Goal: Navigation & Orientation: Find specific page/section

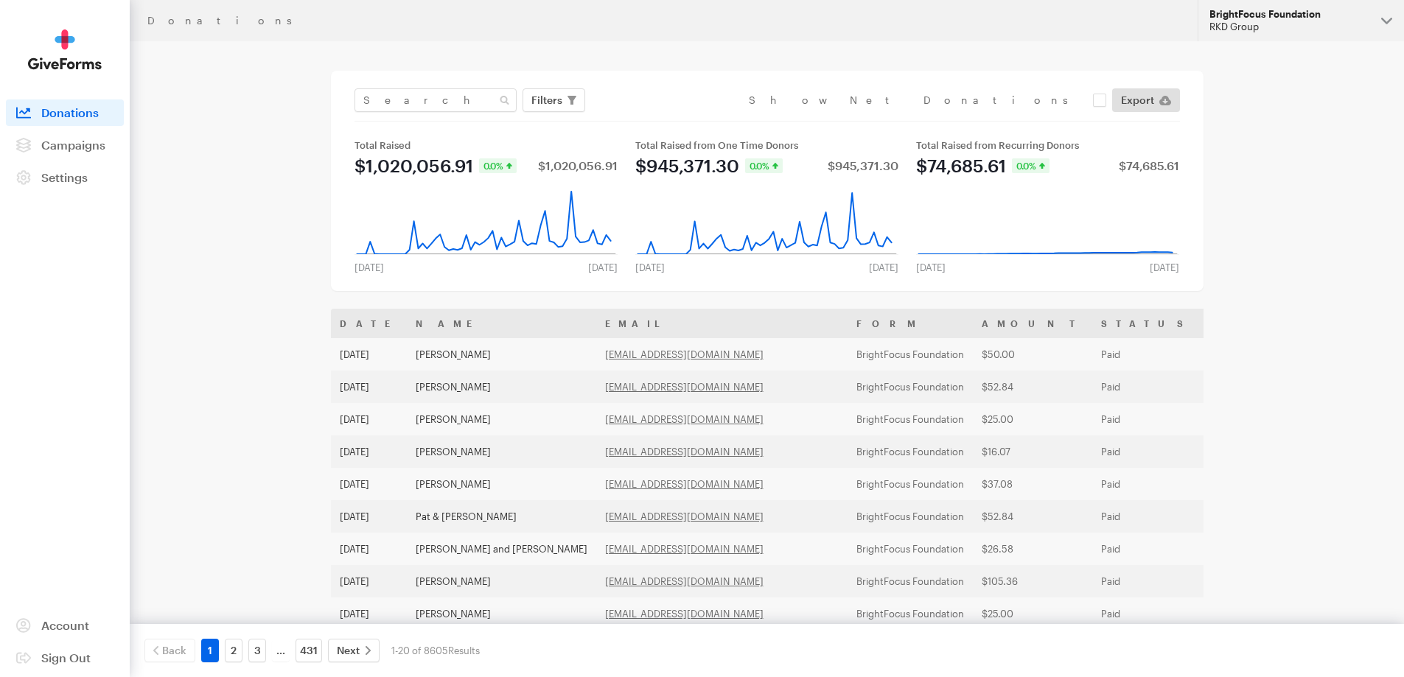
click at [1331, 29] on div "RKD Group" at bounding box center [1289, 27] width 160 height 13
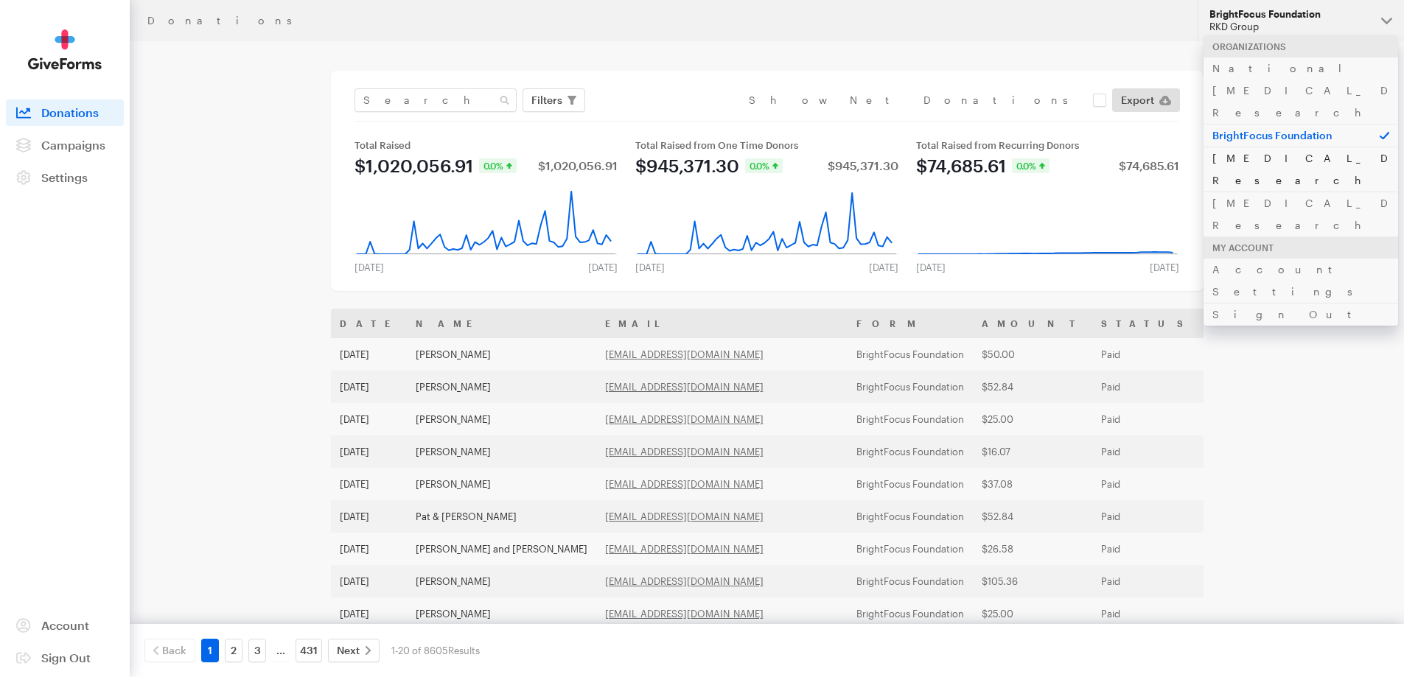
click at [1270, 147] on link "[MEDICAL_DATA] Research" at bounding box center [1300, 169] width 195 height 45
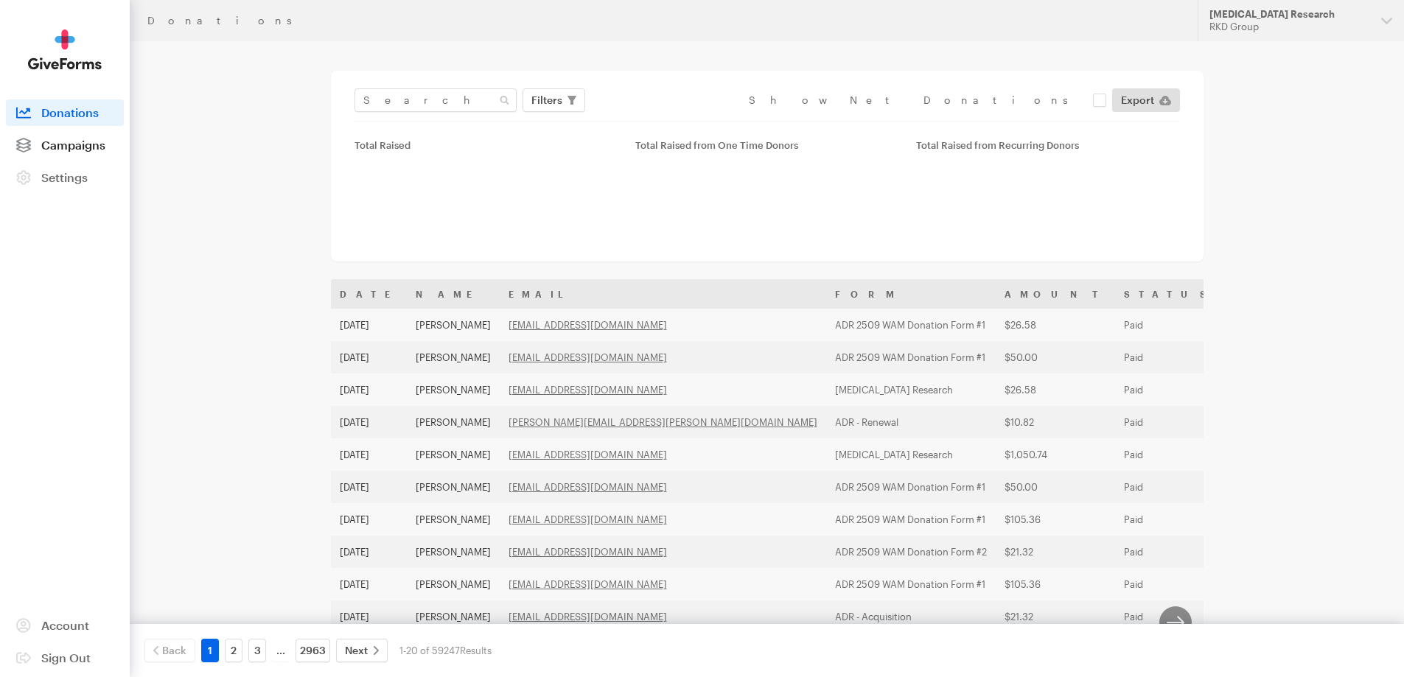
click at [63, 148] on span "Campaigns" at bounding box center [73, 145] width 64 height 14
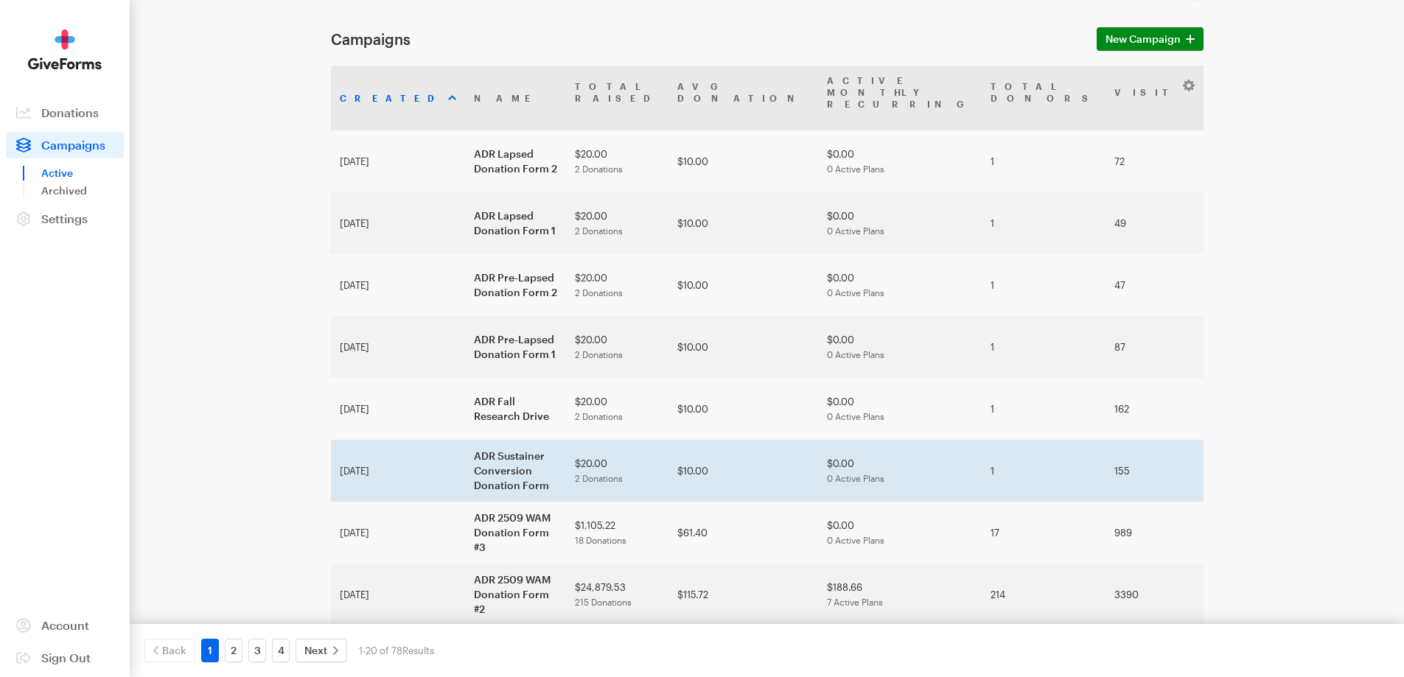
scroll to position [74, 0]
